Goal: Information Seeking & Learning: Find specific fact

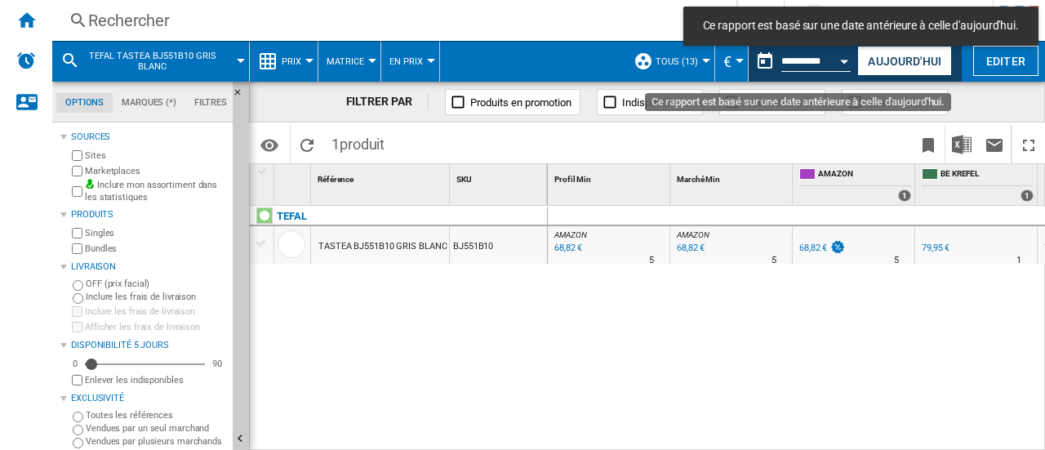
click at [839, 64] on button "Open calendar" at bounding box center [844, 58] width 29 height 29
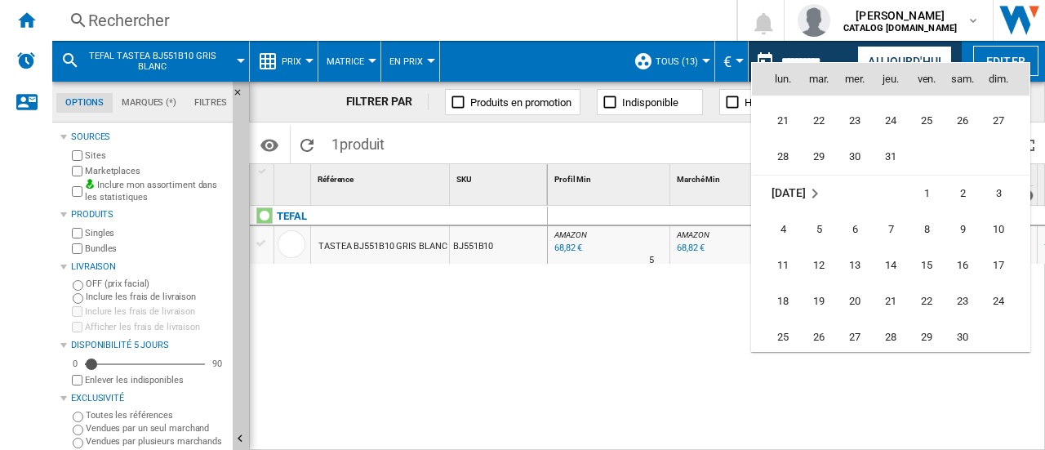
scroll to position [5551, 0]
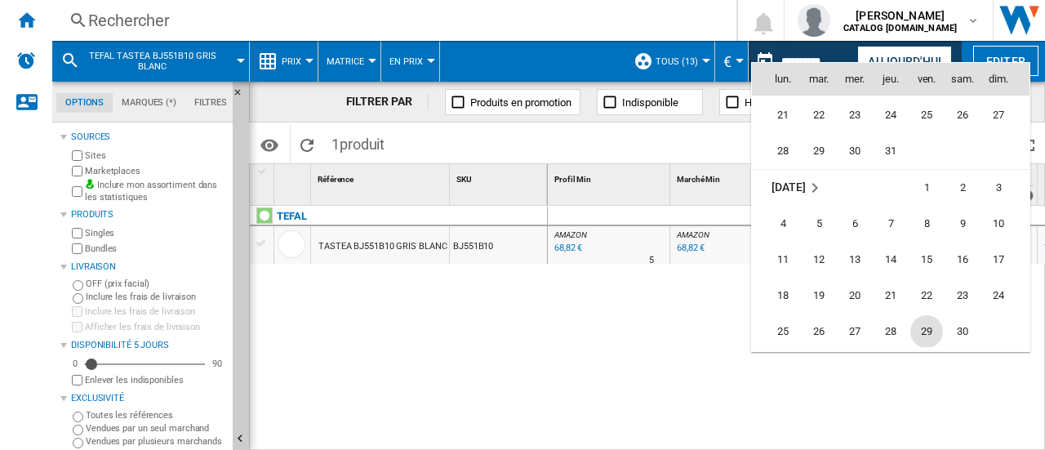
click at [929, 333] on span "29" at bounding box center [926, 331] width 33 height 33
type input "**********"
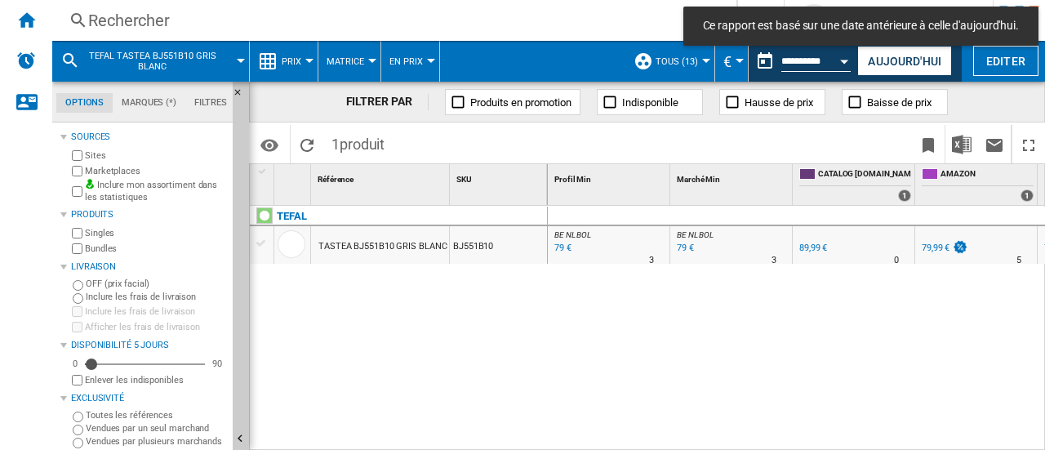
click at [130, 17] on div "Rechercher" at bounding box center [391, 20] width 606 height 23
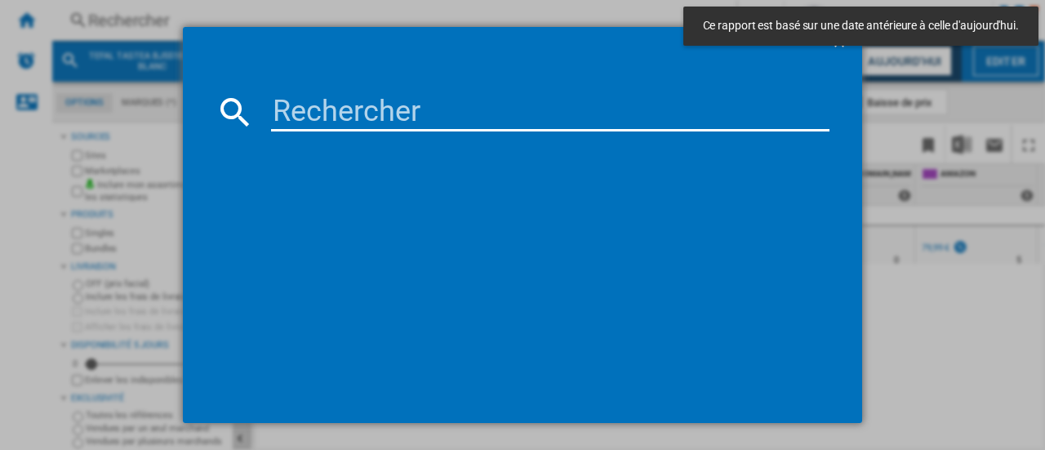
click at [349, 107] on input at bounding box center [550, 111] width 558 height 39
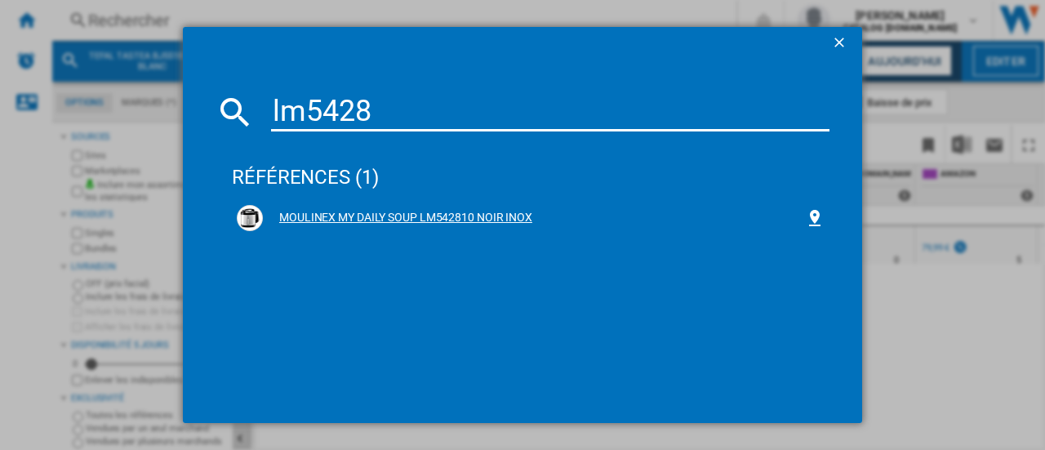
type input "lm5428"
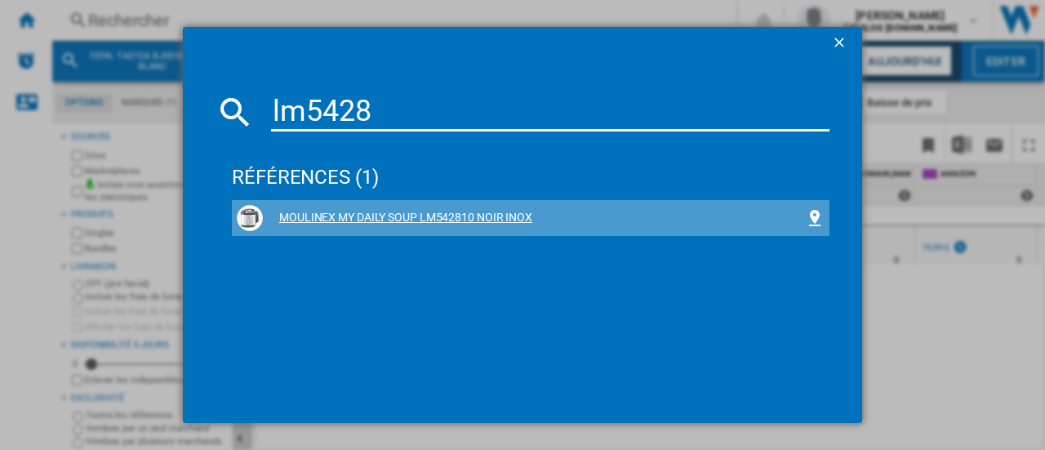
click at [384, 216] on div "MOULINEX MY DAILY SOUP LM542810 NOIR INOX" at bounding box center [534, 218] width 542 height 16
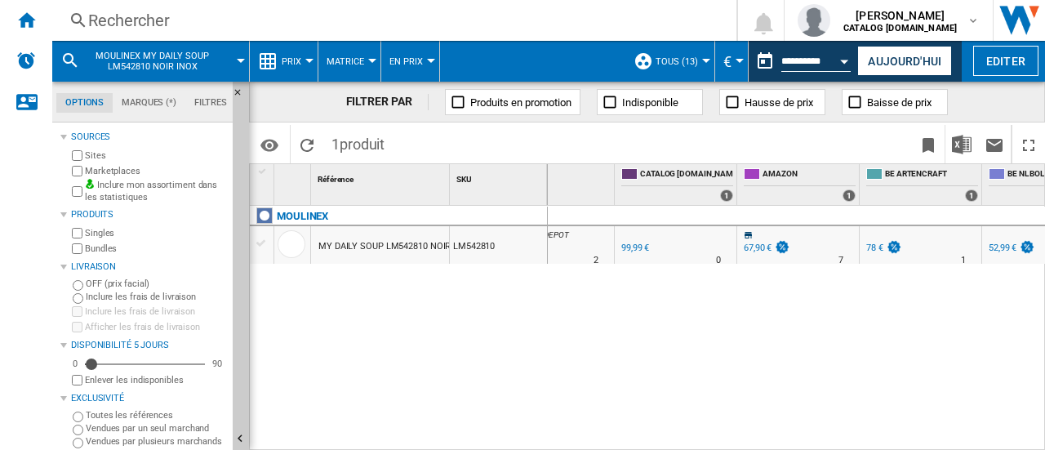
scroll to position [0, 184]
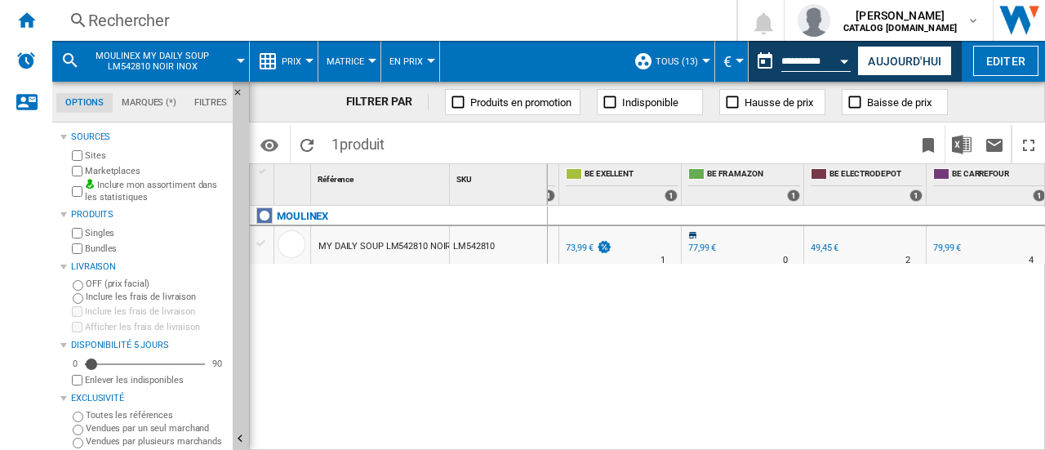
click at [827, 250] on div "49,45 €" at bounding box center [825, 247] width 28 height 11
click at [829, 247] on div "49,45 €" at bounding box center [825, 247] width 28 height 11
